Goal: Task Accomplishment & Management: Use online tool/utility

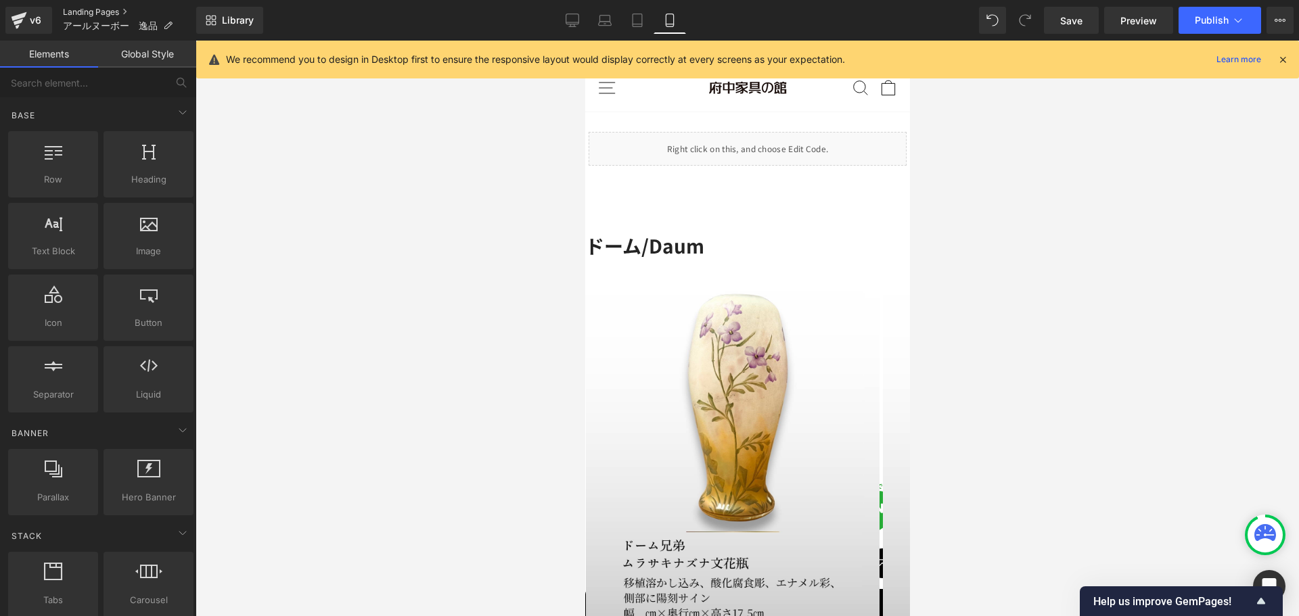
drag, startPoint x: 0, startPoint y: 0, endPoint x: 99, endPoint y: 12, distance: 100.2
click at [99, 12] on link "Landing Pages" at bounding box center [129, 12] width 133 height 11
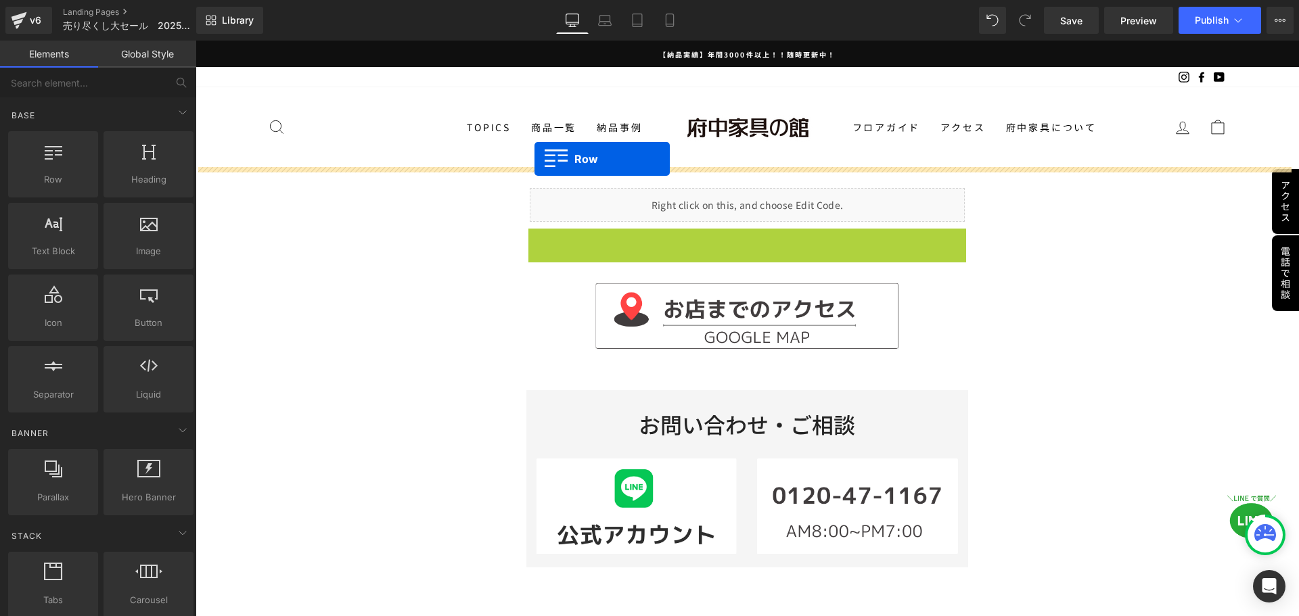
drag, startPoint x: 529, startPoint y: 241, endPoint x: 534, endPoint y: 159, distance: 82.7
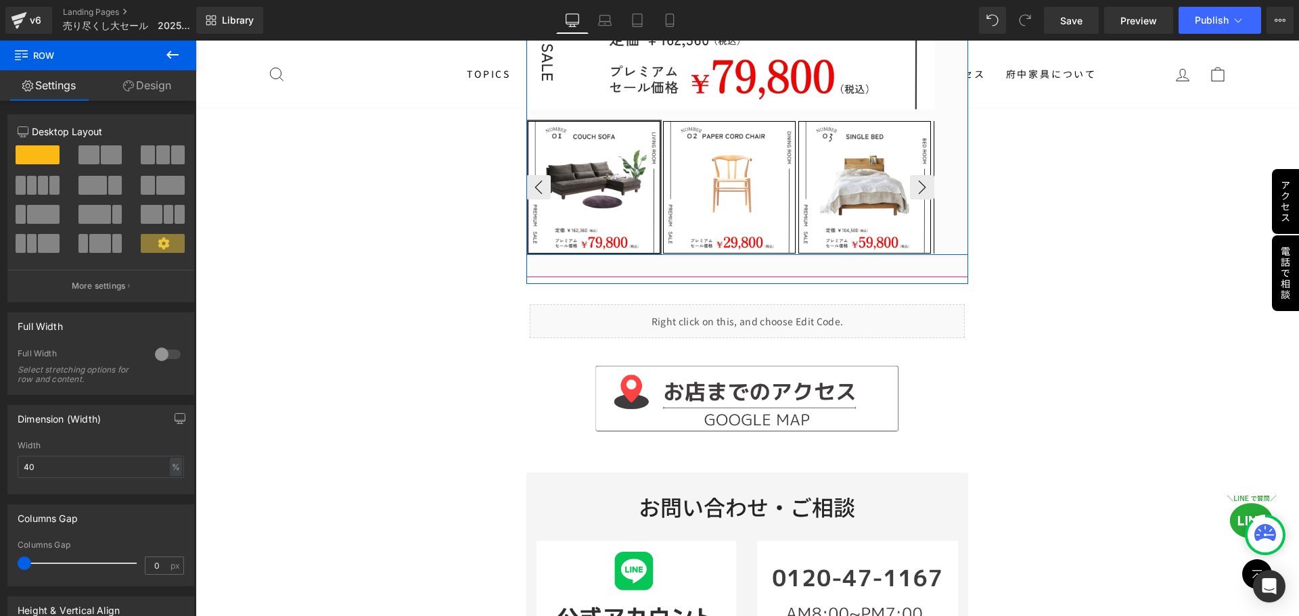
scroll to position [676, 0]
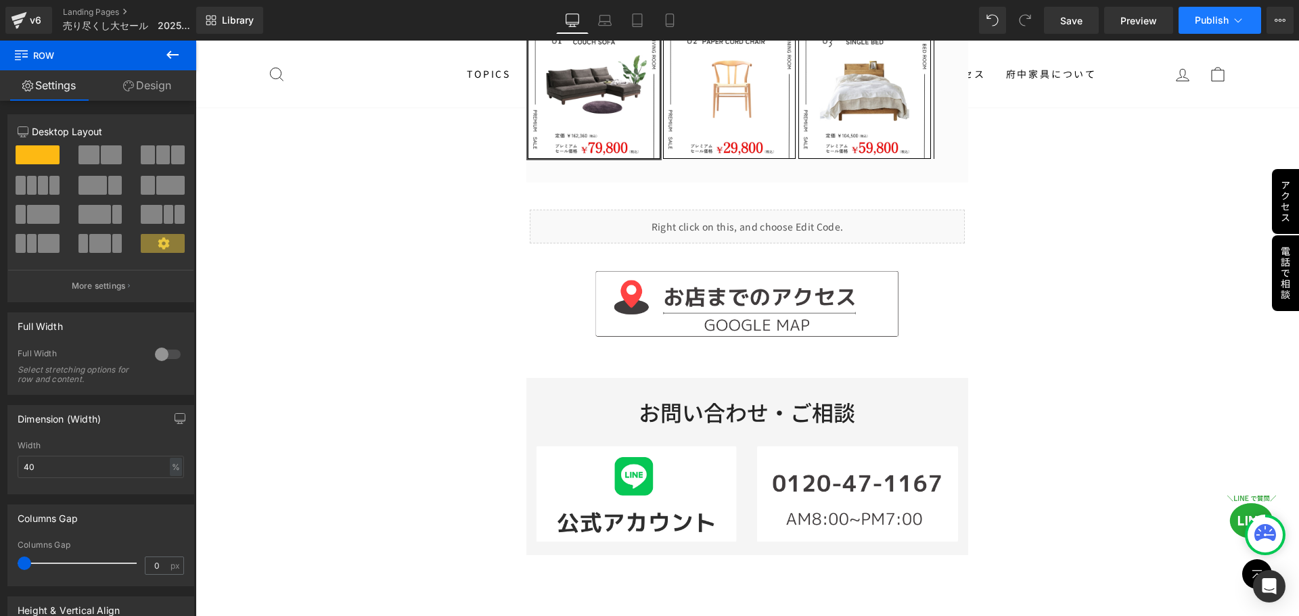
click at [1209, 18] on span "Publish" at bounding box center [1211, 20] width 34 height 11
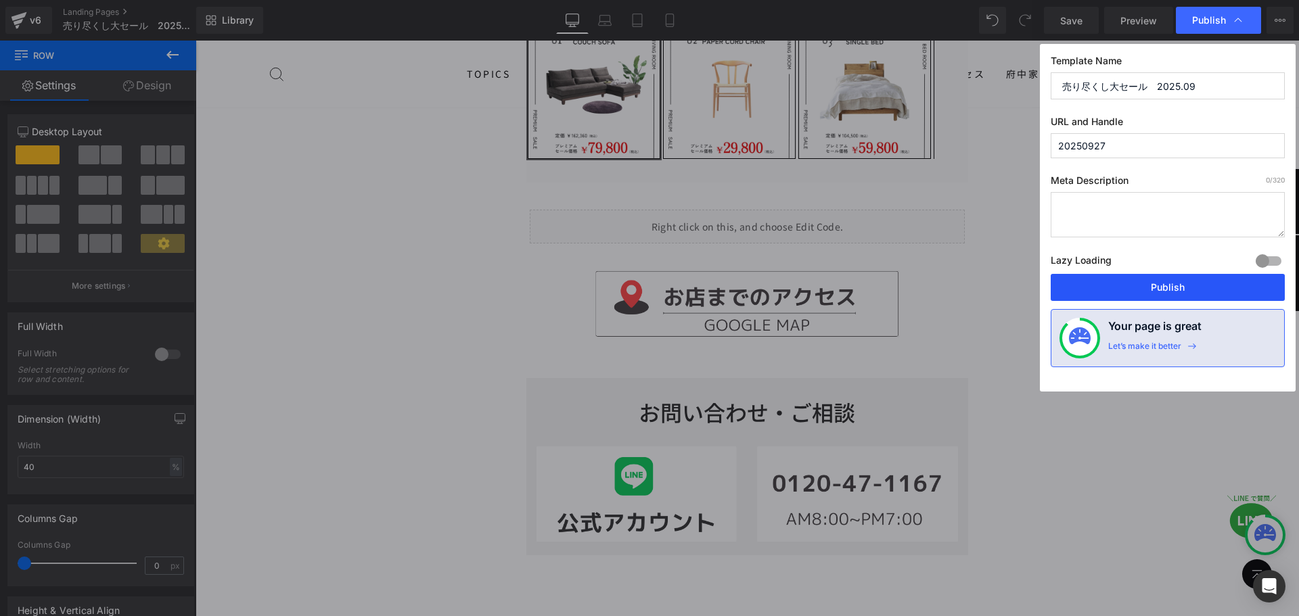
drag, startPoint x: 1130, startPoint y: 284, endPoint x: 689, endPoint y: 247, distance: 443.2
click at [1130, 284] on button "Publish" at bounding box center [1167, 287] width 234 height 27
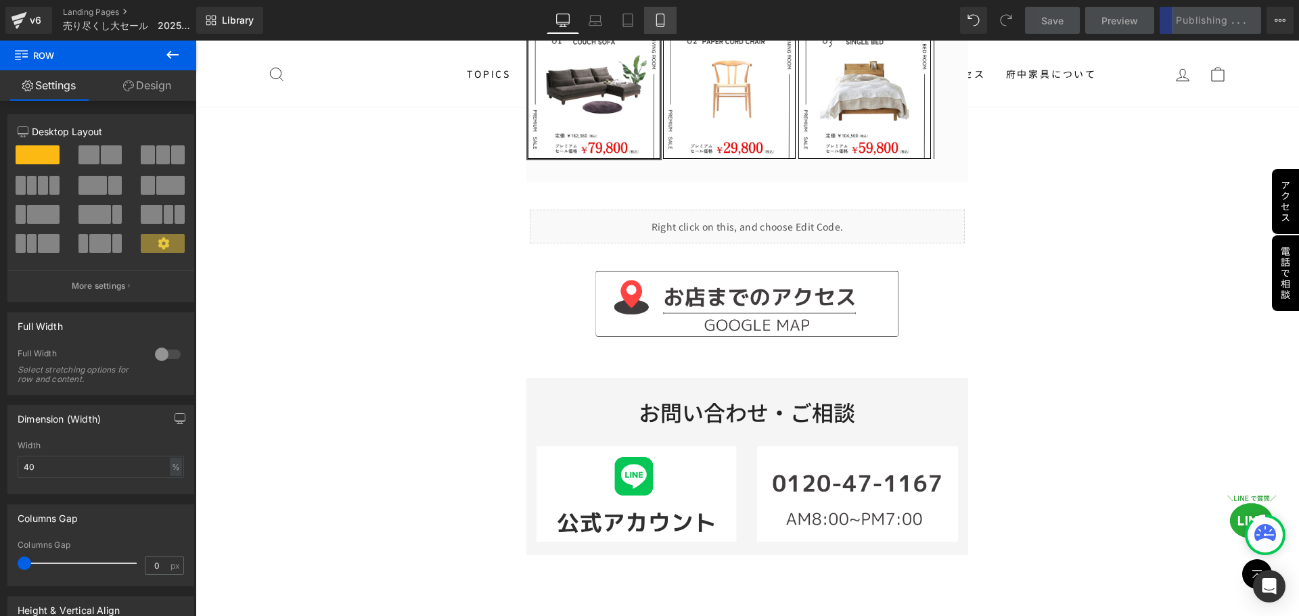
click at [653, 19] on link "Mobile" at bounding box center [660, 20] width 32 height 27
type input "100"
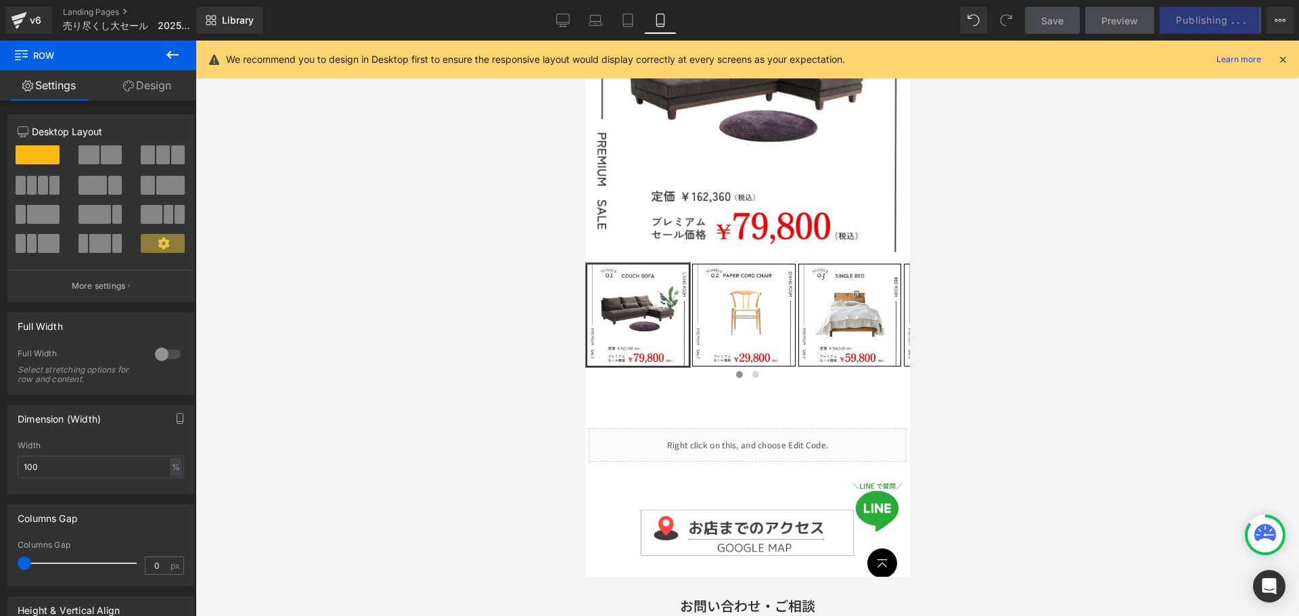
scroll to position [338, 0]
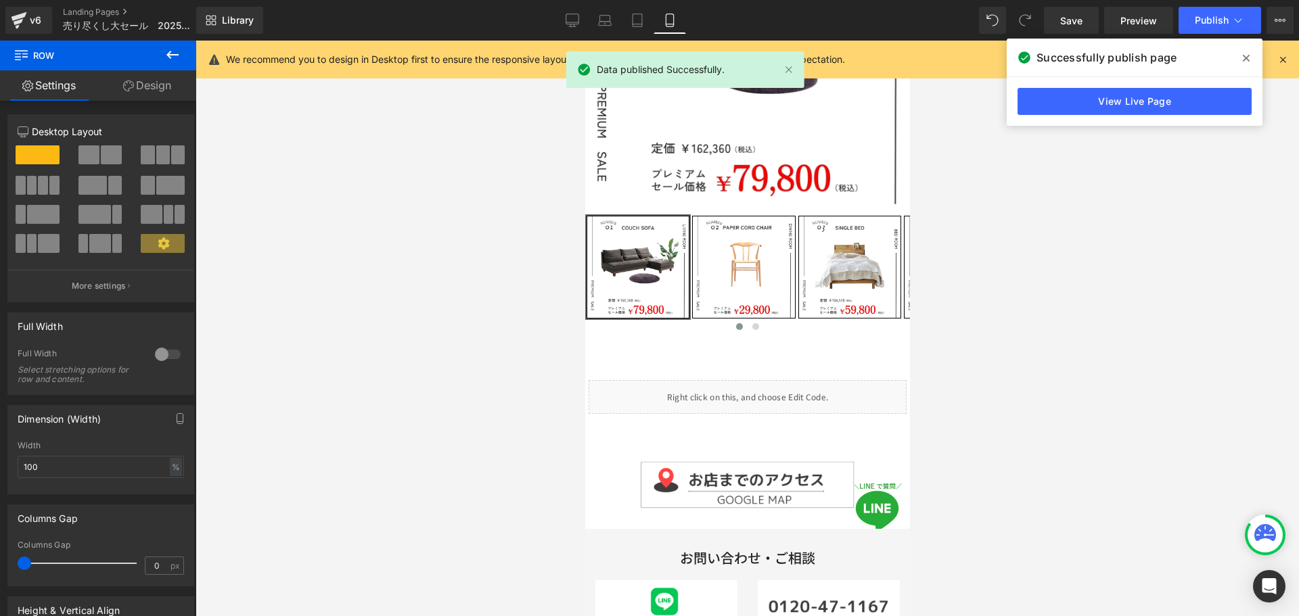
click at [981, 323] on div at bounding box center [746, 329] width 1103 height 576
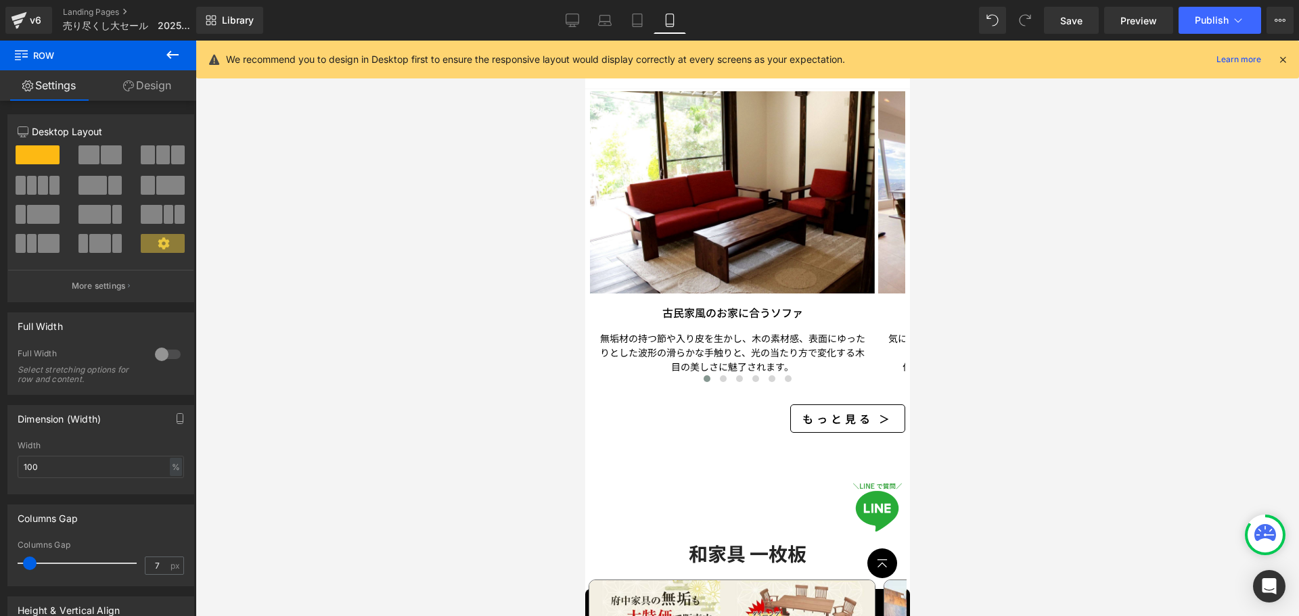
scroll to position [2078, 0]
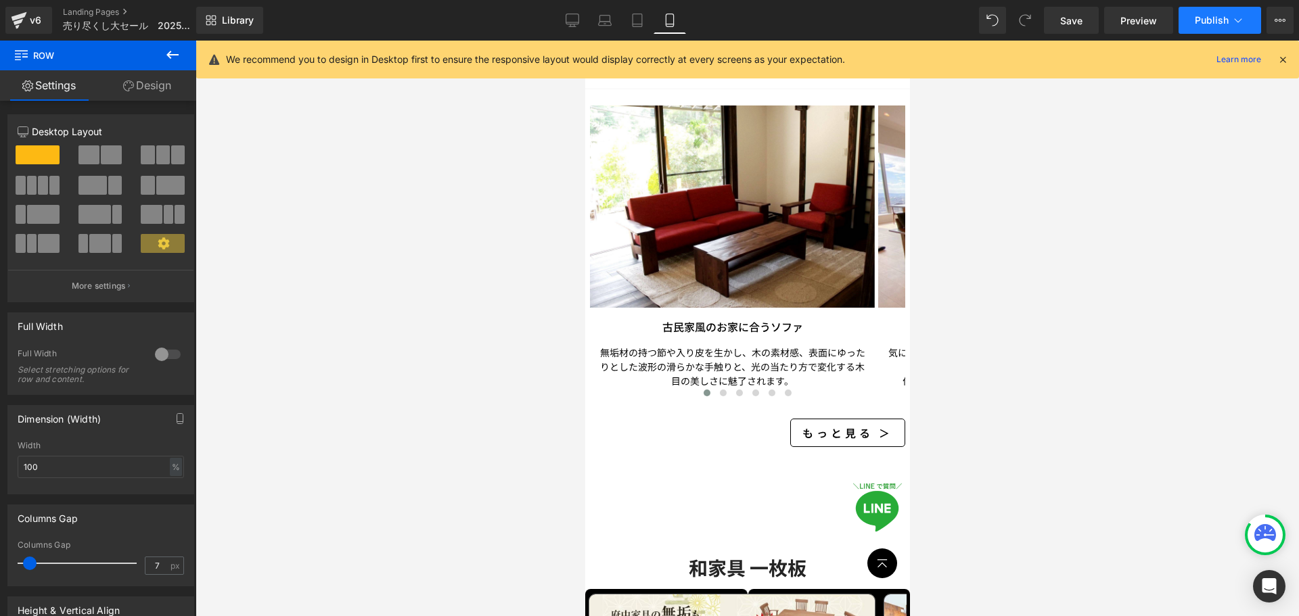
click at [1226, 22] on span "Publish" at bounding box center [1211, 20] width 34 height 11
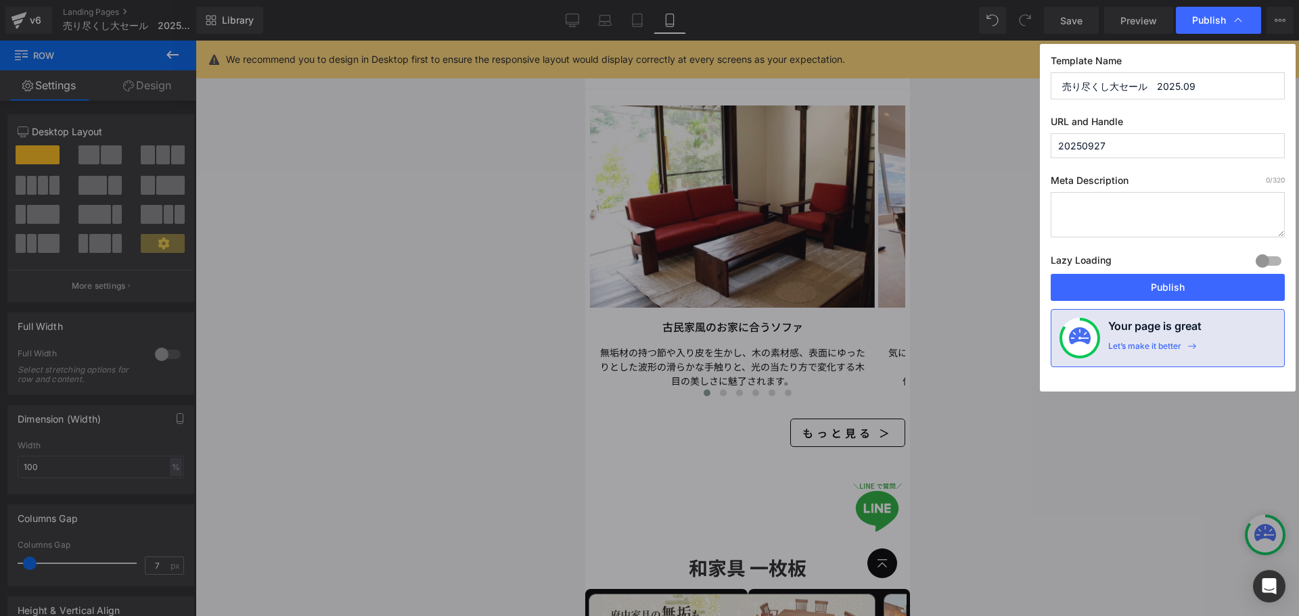
drag, startPoint x: 1146, startPoint y: 282, endPoint x: 994, endPoint y: 291, distance: 153.1
click at [994, 291] on div "Publish Template Name 売り尽くし大セール　2025.09 URL and Handle 20250927 Meta Descriptio…" at bounding box center [649, 308] width 1299 height 616
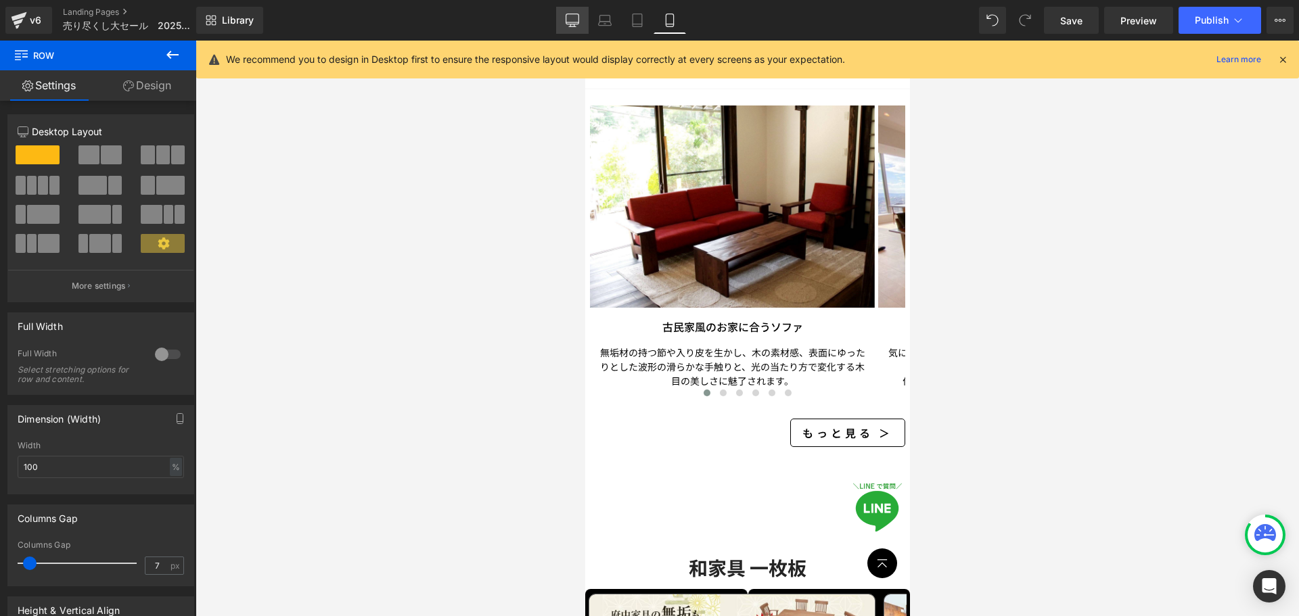
click at [574, 24] on icon at bounding box center [572, 19] width 13 height 10
type input "70"
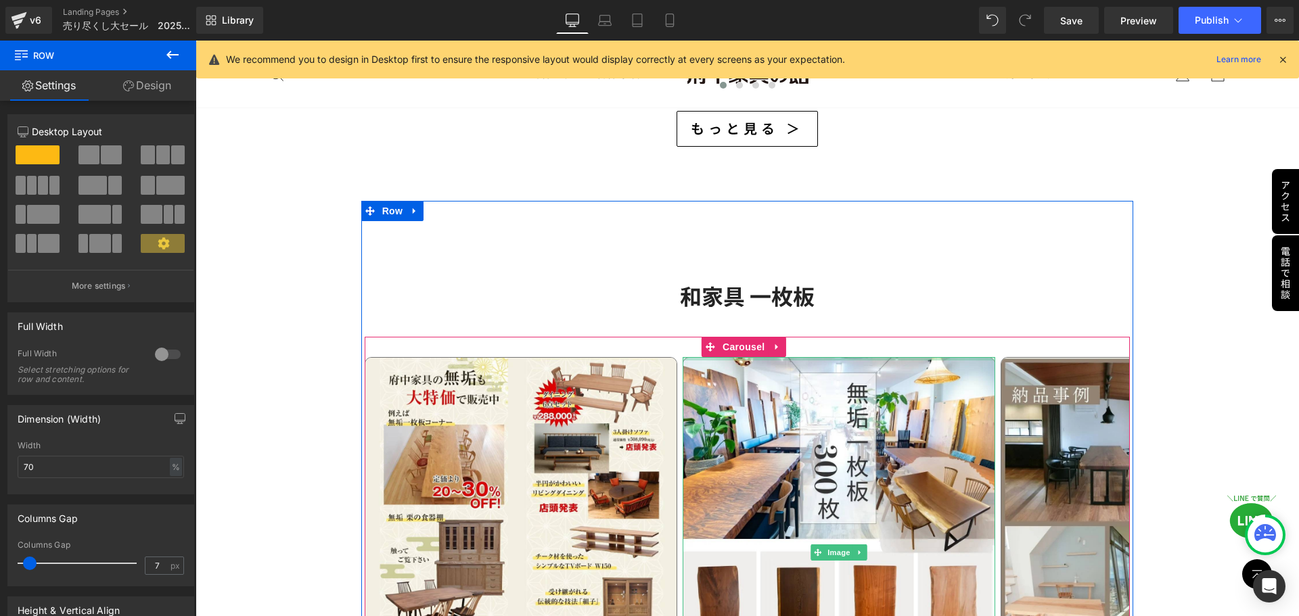
scroll to position [3056, 0]
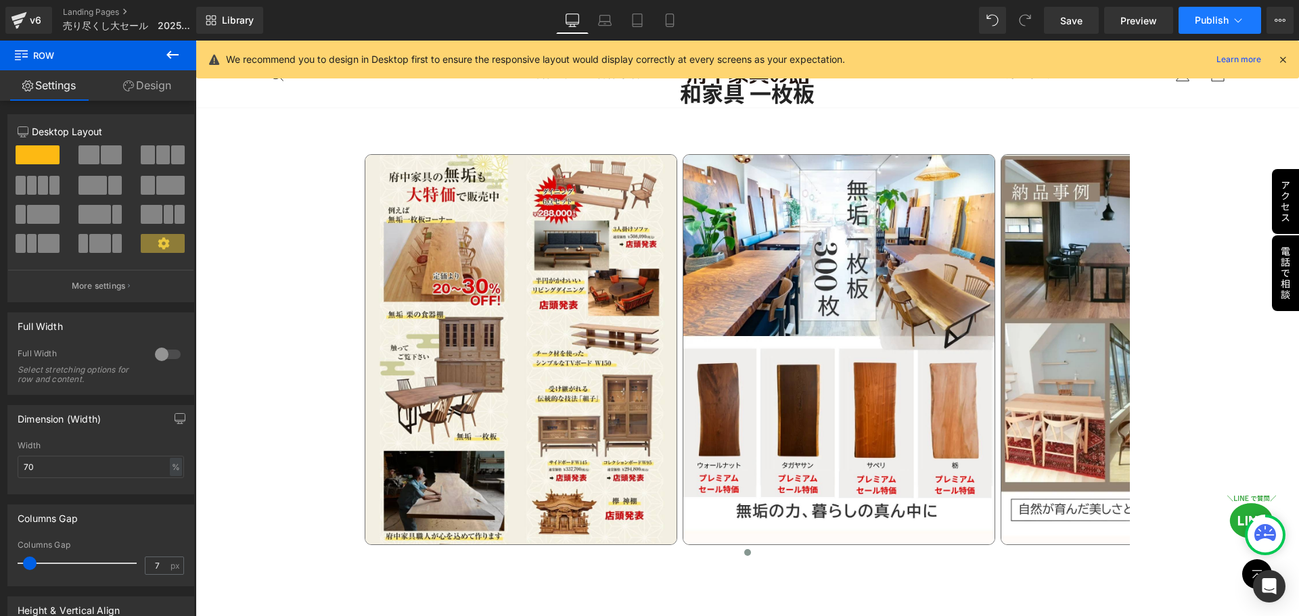
click at [1219, 20] on span "Publish" at bounding box center [1211, 20] width 34 height 11
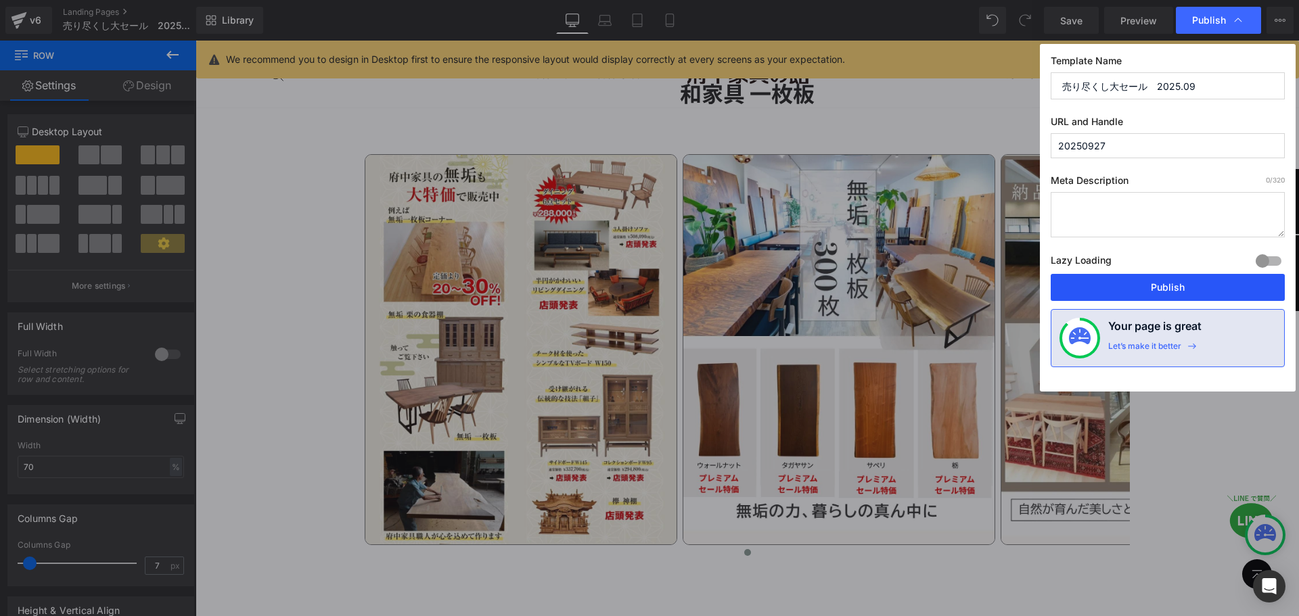
click at [1170, 284] on button "Publish" at bounding box center [1167, 287] width 234 height 27
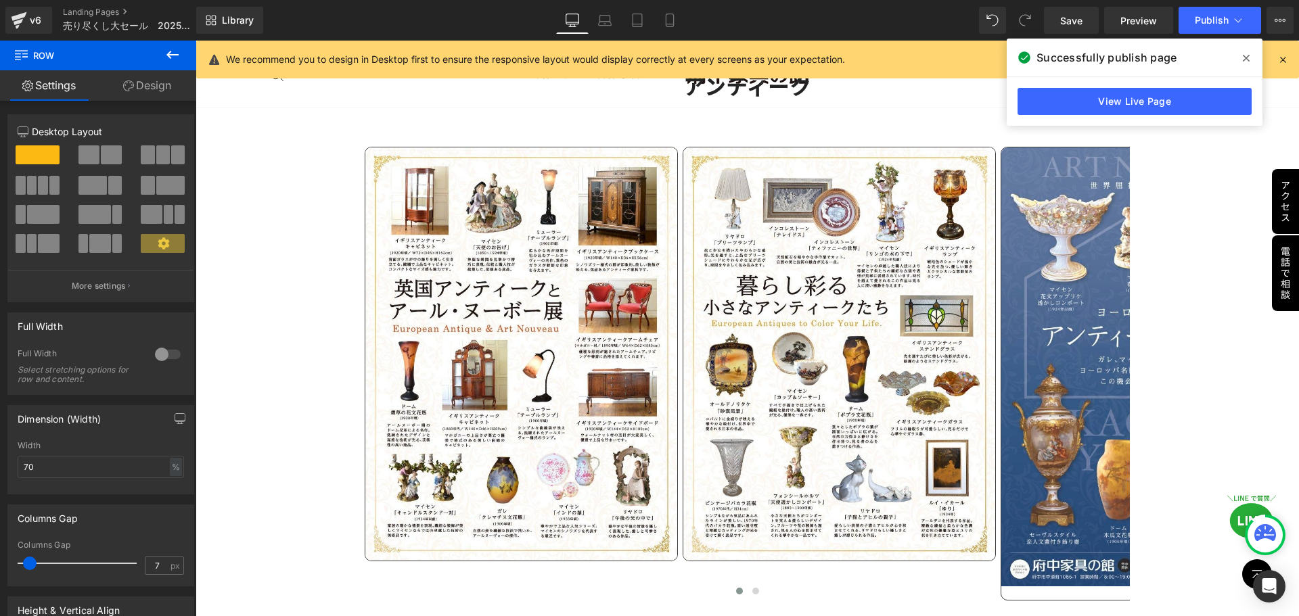
scroll to position [3598, 0]
